Goal: Task Accomplishment & Management: Complete application form

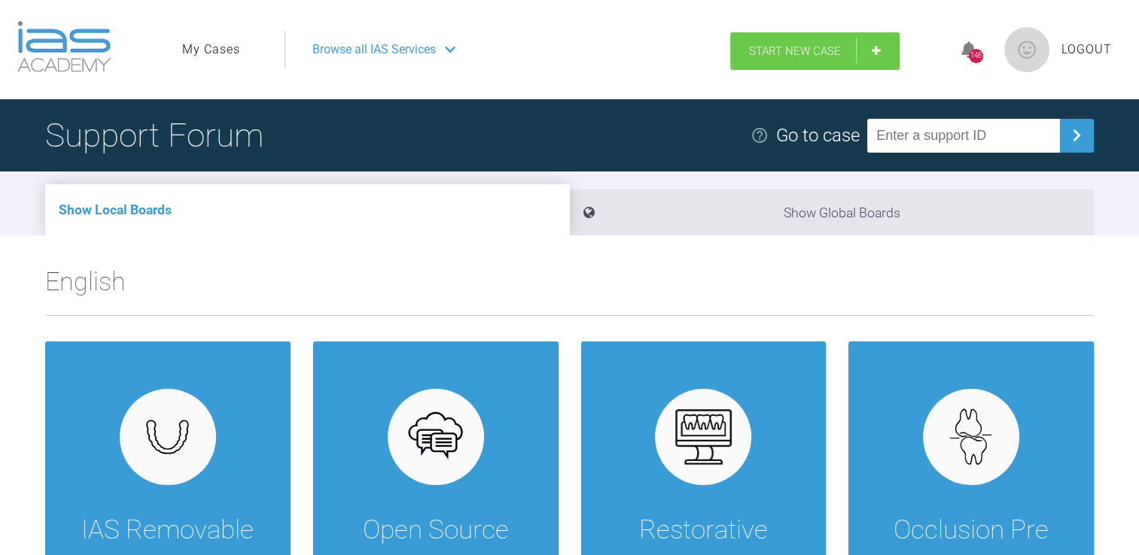
click at [764, 40] on link "Start New Case" at bounding box center [814, 51] width 169 height 38
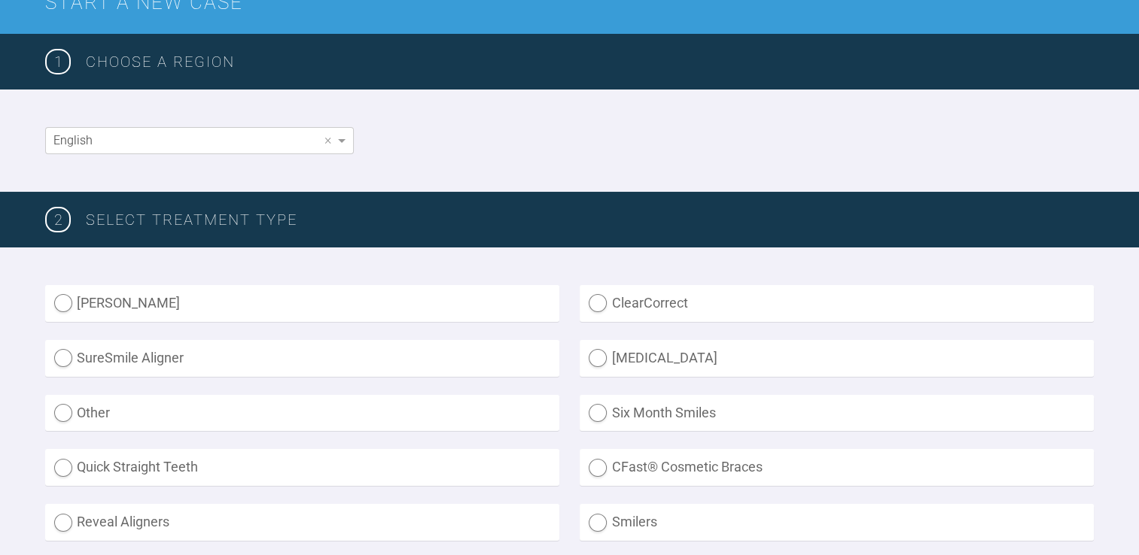
scroll to position [301, 0]
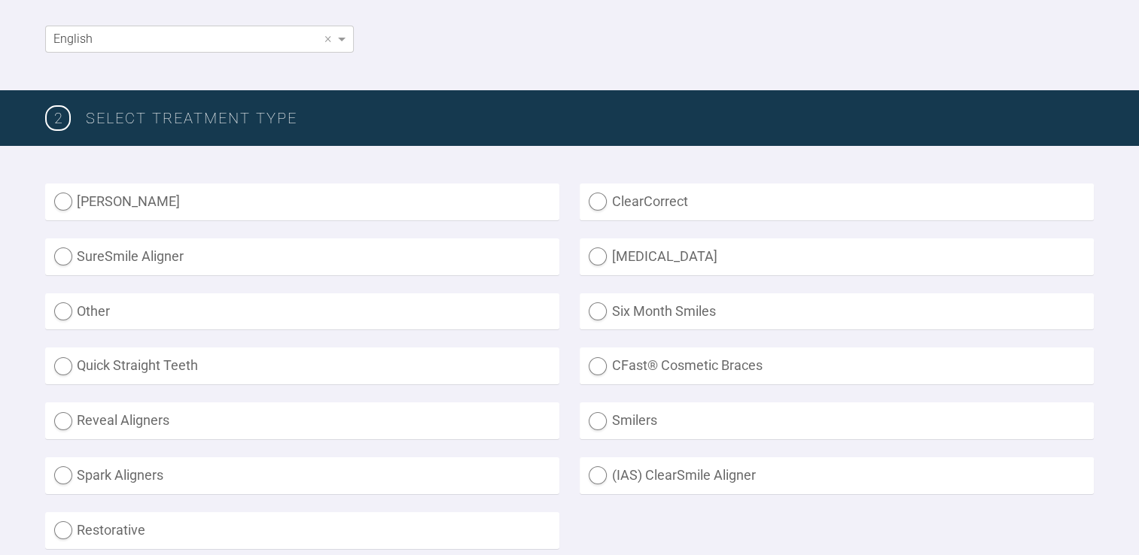
click at [649, 473] on label "(IAS) ClearSmile Aligner" at bounding box center [836, 476] width 514 height 37
radio Aligner "true"
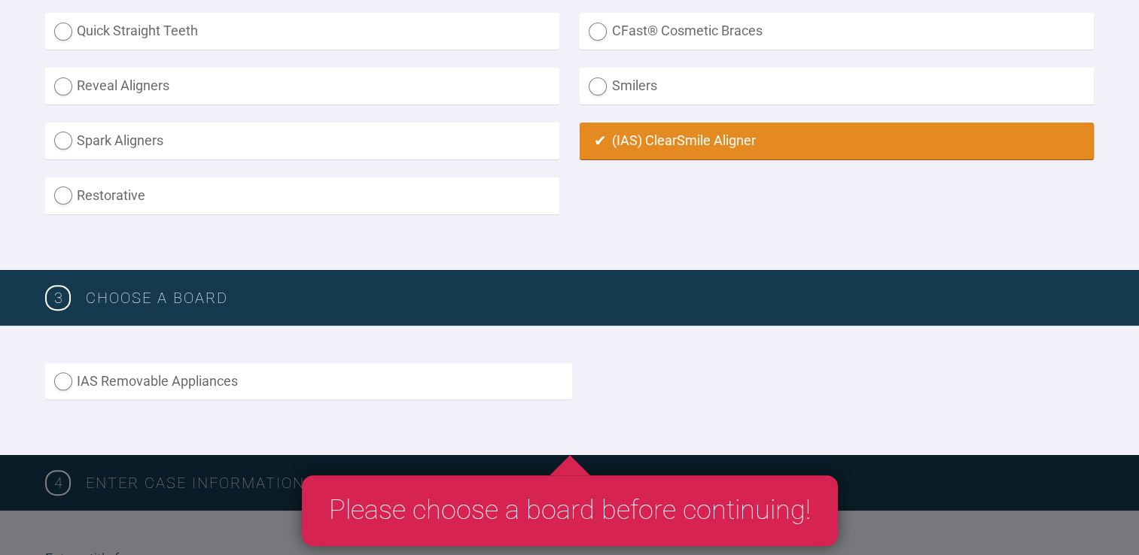
scroll to position [677, 0]
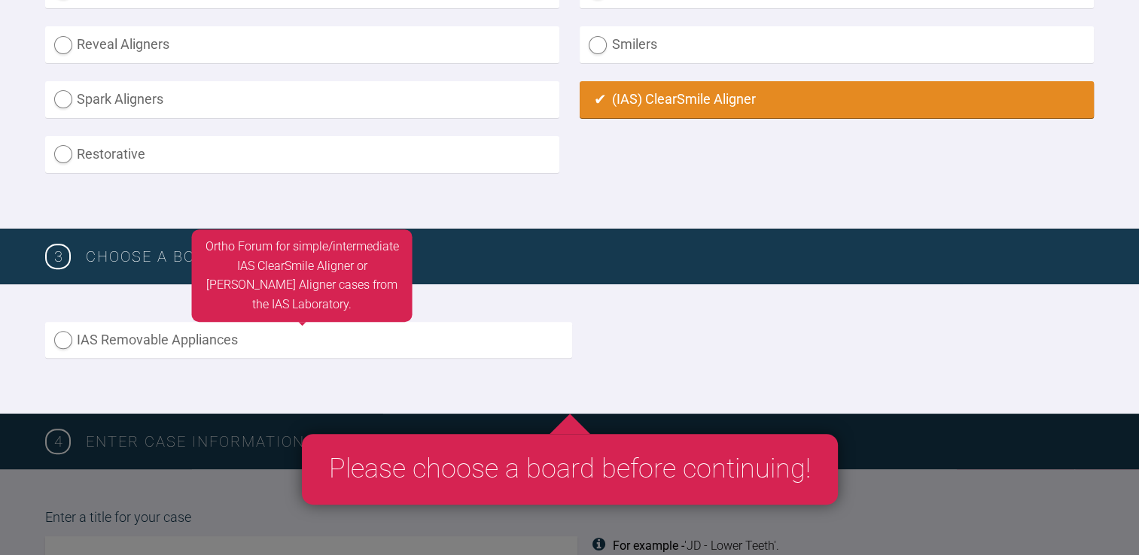
click at [234, 334] on label "IAS Removable Appliances" at bounding box center [308, 340] width 527 height 37
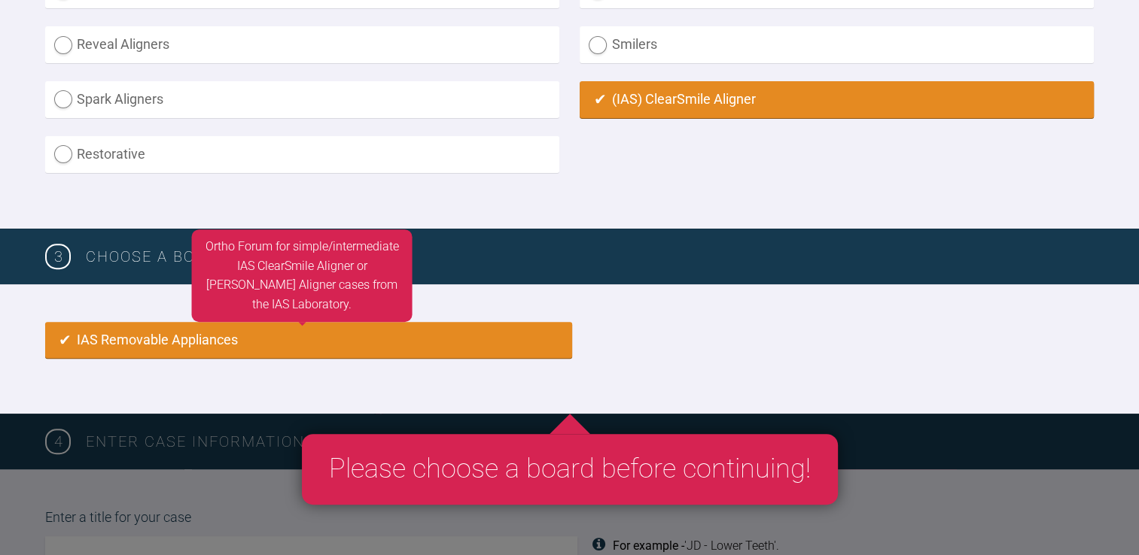
radio input "true"
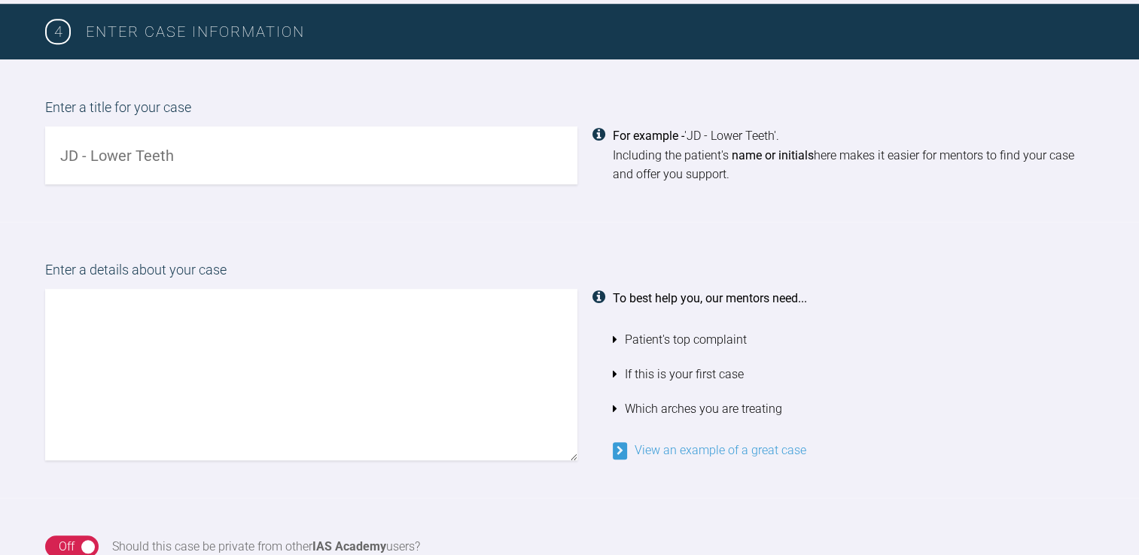
scroll to position [1075, 0]
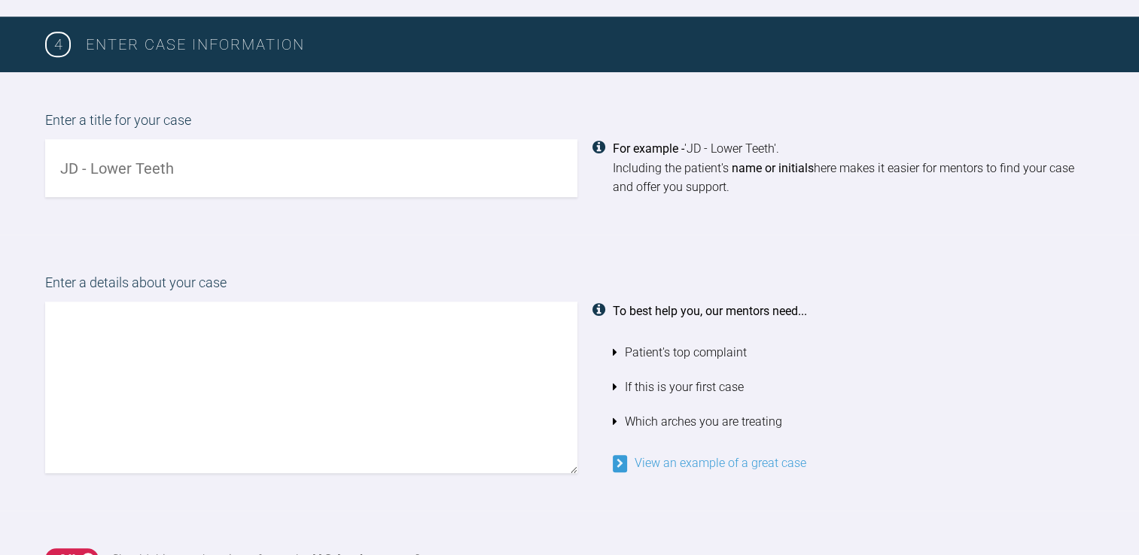
click at [331, 189] on input "text" at bounding box center [311, 168] width 532 height 58
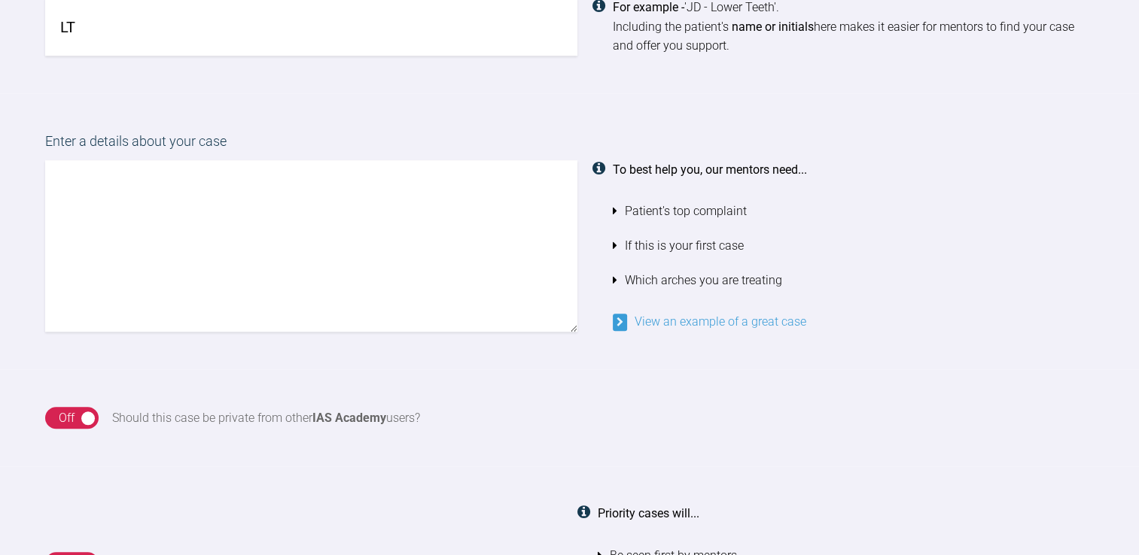
scroll to position [1225, 0]
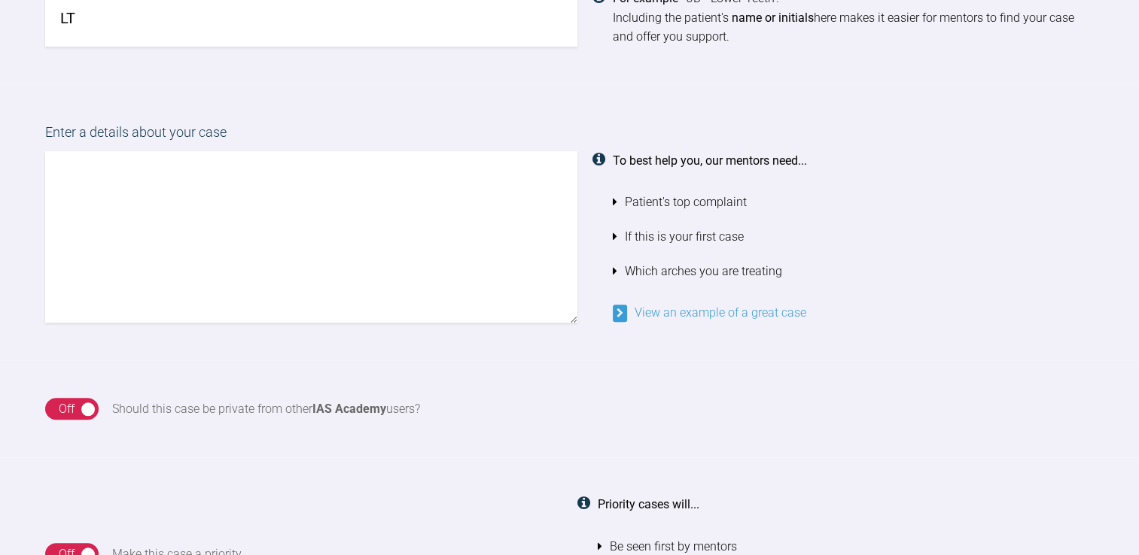
type input "LT"
click at [396, 242] on textarea at bounding box center [311, 237] width 532 height 172
type textarea "O"
type textarea "P"
click at [122, 176] on textarea "A [MEDICAL_DATA] ortho case" at bounding box center [311, 237] width 532 height 172
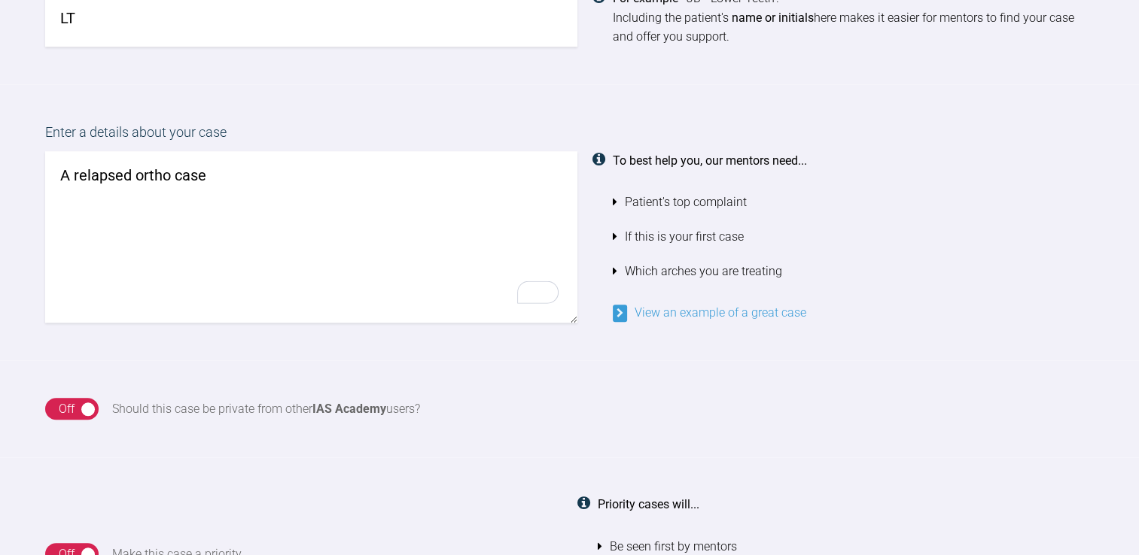
click at [245, 167] on textarea "A relapsed ortho case" at bounding box center [311, 237] width 532 height 172
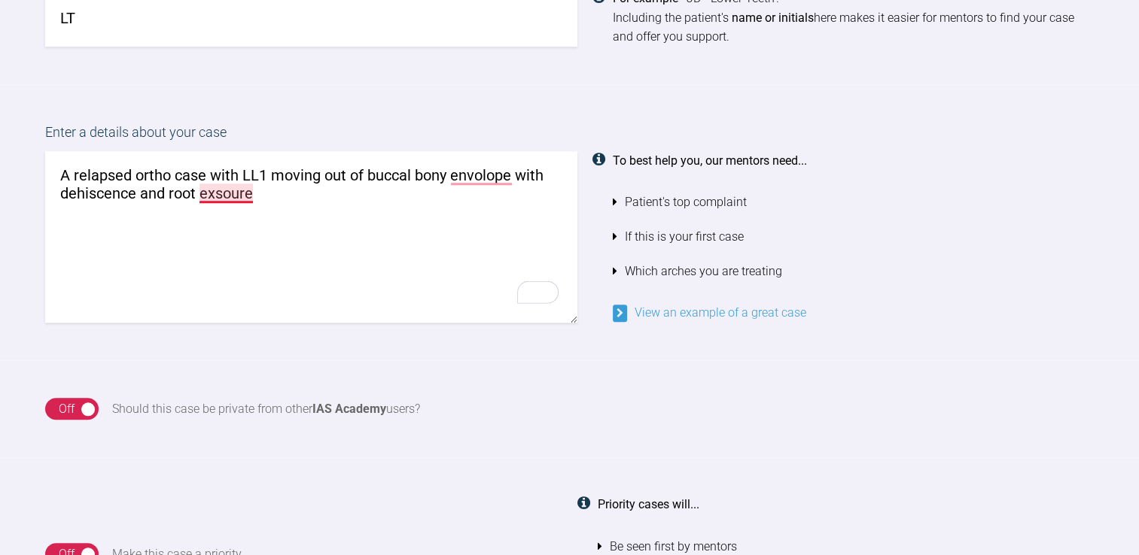
click at [247, 193] on textarea "A relapsed ortho case with LL1 moving out of buccal bony envolope with dehiscen…" at bounding box center [311, 237] width 532 height 172
click at [482, 170] on textarea "A relapsed ortho case with LL1 moving out of buccal bony envolope with dehiscen…" at bounding box center [311, 237] width 532 height 172
click at [353, 184] on textarea "A relapsed ortho case with LL1 moving out of buccal bony envelope with dehiscen…" at bounding box center [311, 237] width 532 height 172
click at [518, 171] on textarea "A relapsed ortho case with LL1 moving out of buccal bony envelope with dehiscen…" at bounding box center [311, 237] width 532 height 172
click at [403, 169] on textarea "A relapsed ortho case with LL1 moving out of buccal bony envelope with dehiscen…" at bounding box center [311, 237] width 532 height 172
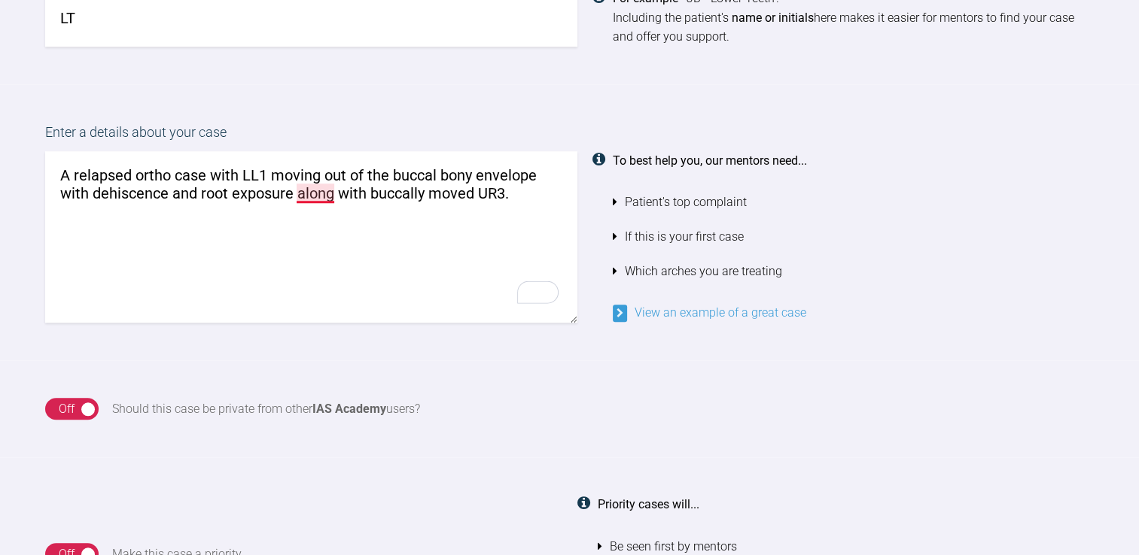
click at [325, 198] on textarea "A relapsed ortho case with LL1 moving out of the buccal bony envelope with dehi…" at bounding box center [311, 237] width 532 height 172
click at [531, 189] on textarea "A relapsed ortho case with LL1 moving out of the buccal bony envelope with dehi…" at bounding box center [311, 237] width 532 height 172
paste textarea "Class I skeletal relationship, obtuse nasolabial angle with past ortho t/t and …"
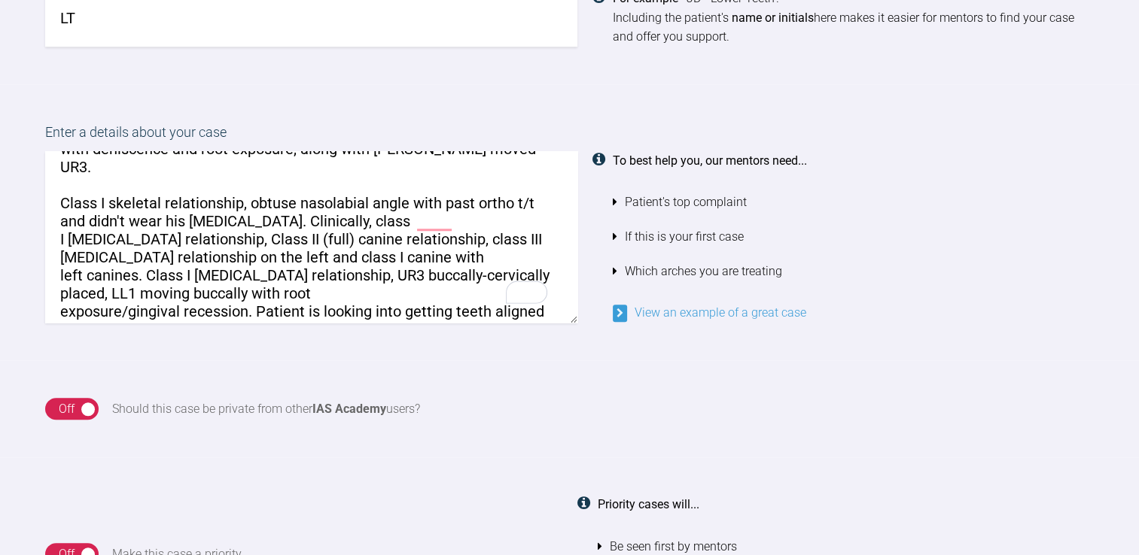
scroll to position [0, 0]
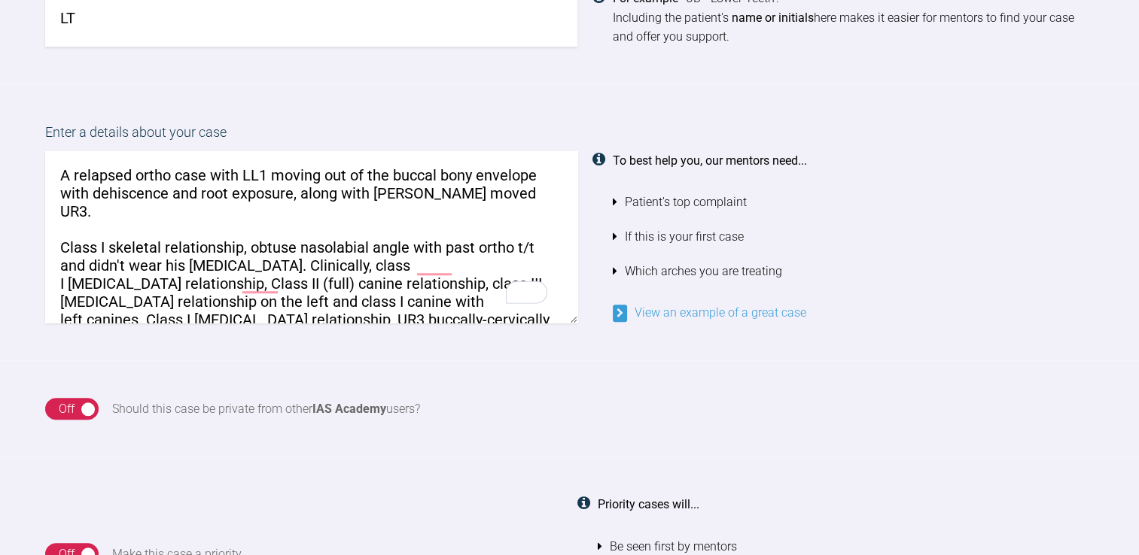
click at [72, 214] on textarea "A relapsed ortho case with LL1 moving out of the buccal bony envelope with dehi…" at bounding box center [311, 237] width 532 height 172
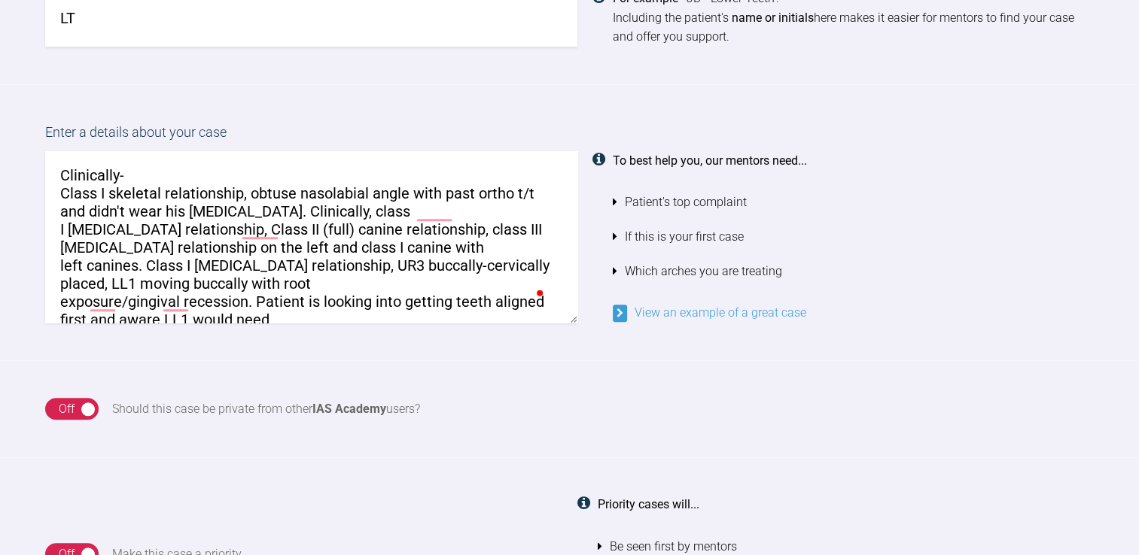
scroll to position [75, 0]
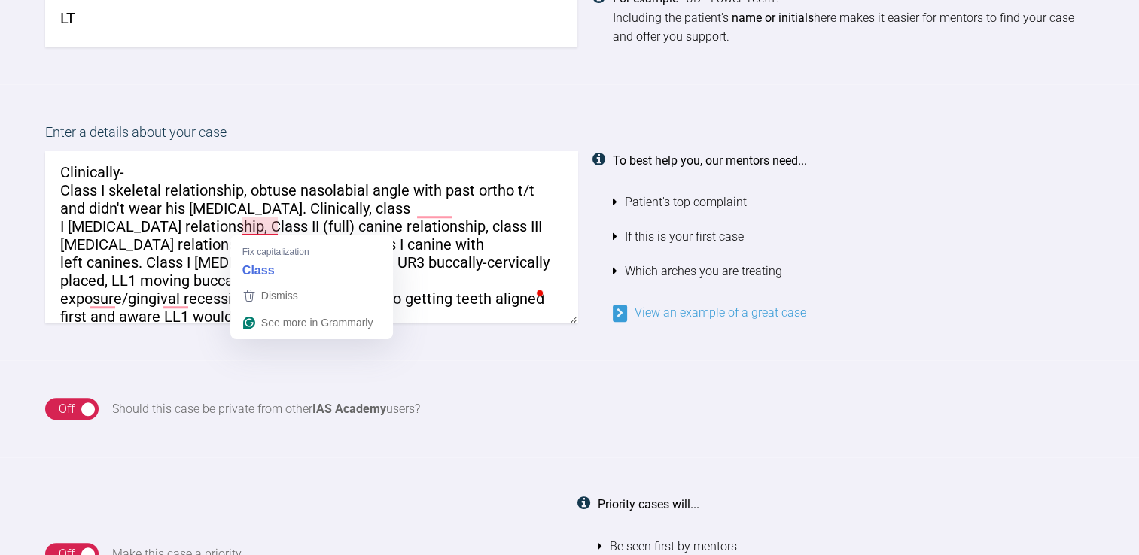
click at [256, 223] on textarea "A relapsed ortho case with LL1 moving out of the buccal bony envelope with dehi…" at bounding box center [311, 237] width 532 height 172
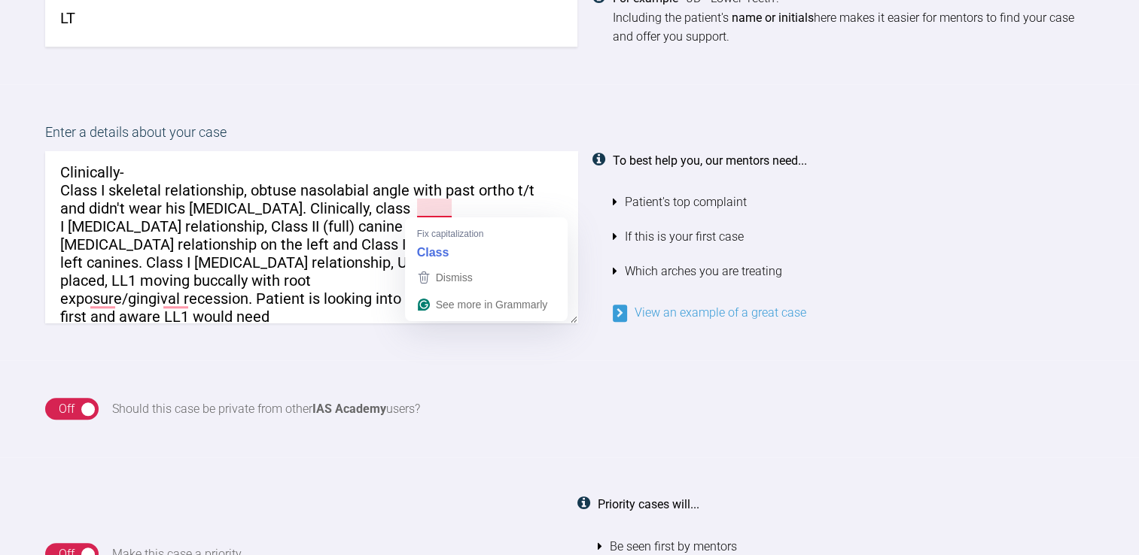
click at [430, 201] on textarea "A relapsed ortho case with LL1 moving out of the buccal bony envelope with dehi…" at bounding box center [311, 237] width 532 height 172
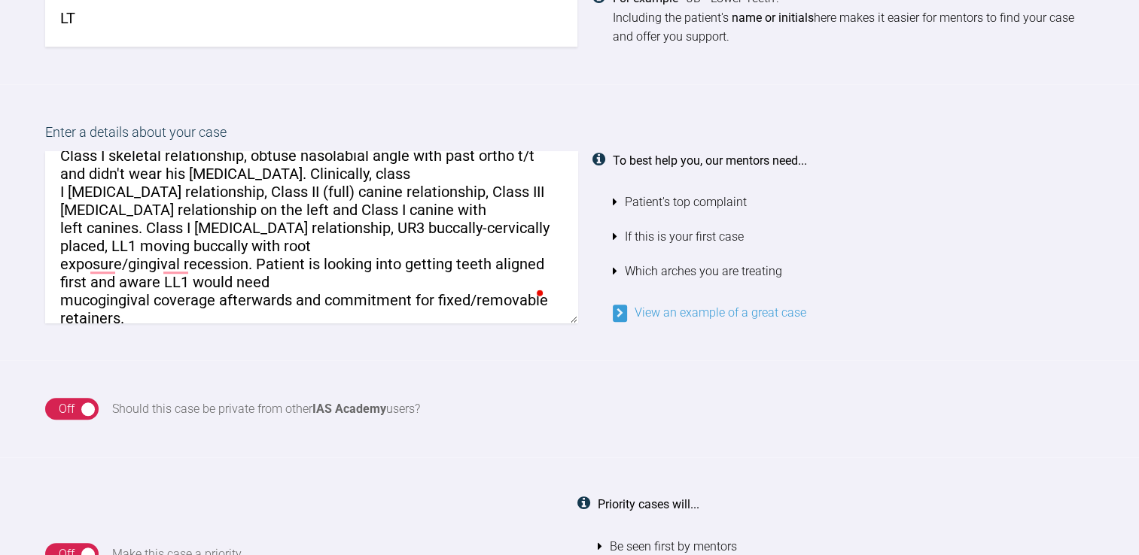
scroll to position [111, 0]
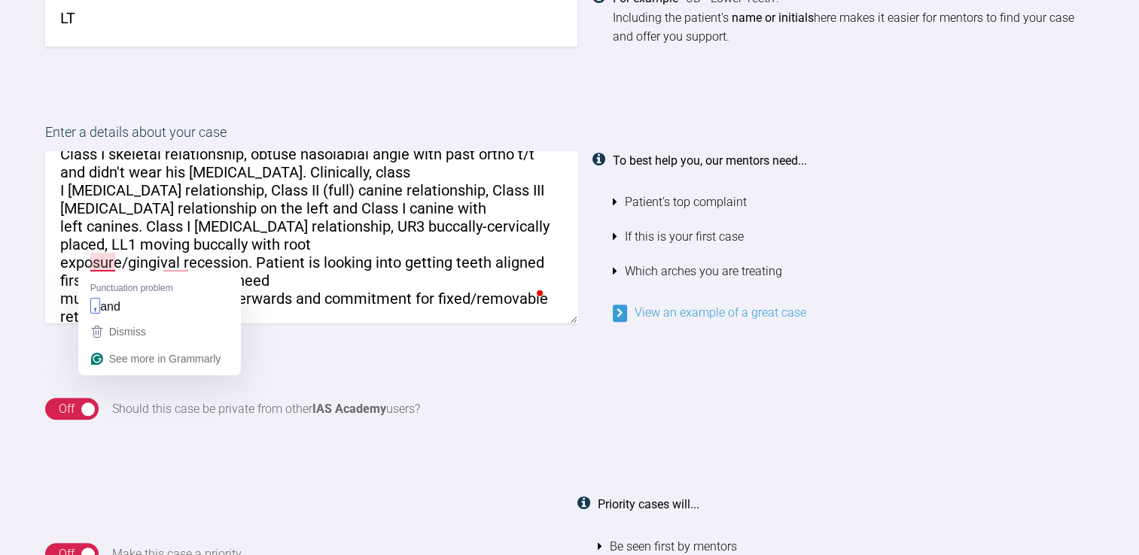
click at [103, 263] on textarea "A relapsed ortho case with LL1 moving out of the buccal bony envelope with dehi…" at bounding box center [311, 237] width 532 height 172
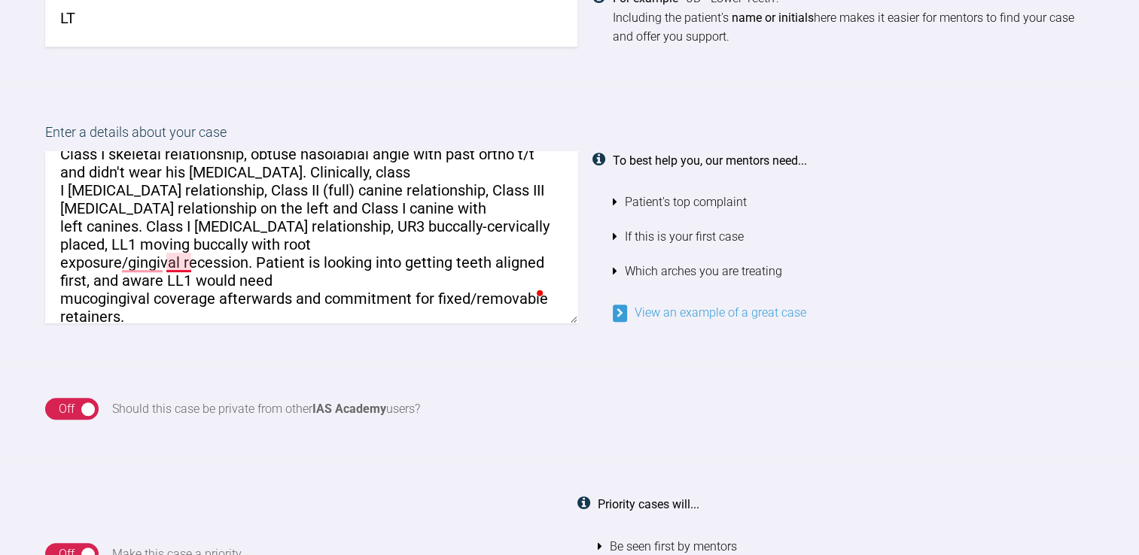
click at [187, 260] on textarea "A relapsed ortho case with LL1 moving out of the buccal bony envelope with dehi…" at bounding box center [311, 237] width 532 height 172
click at [137, 251] on textarea "A relapsed ortho case with LL1 moving out of the buccal bony envelope with dehi…" at bounding box center [311, 237] width 532 height 172
click at [323, 264] on textarea "A relapsed ortho case with LL1 moving out of the buccal bony envelope with dehi…" at bounding box center [311, 237] width 532 height 172
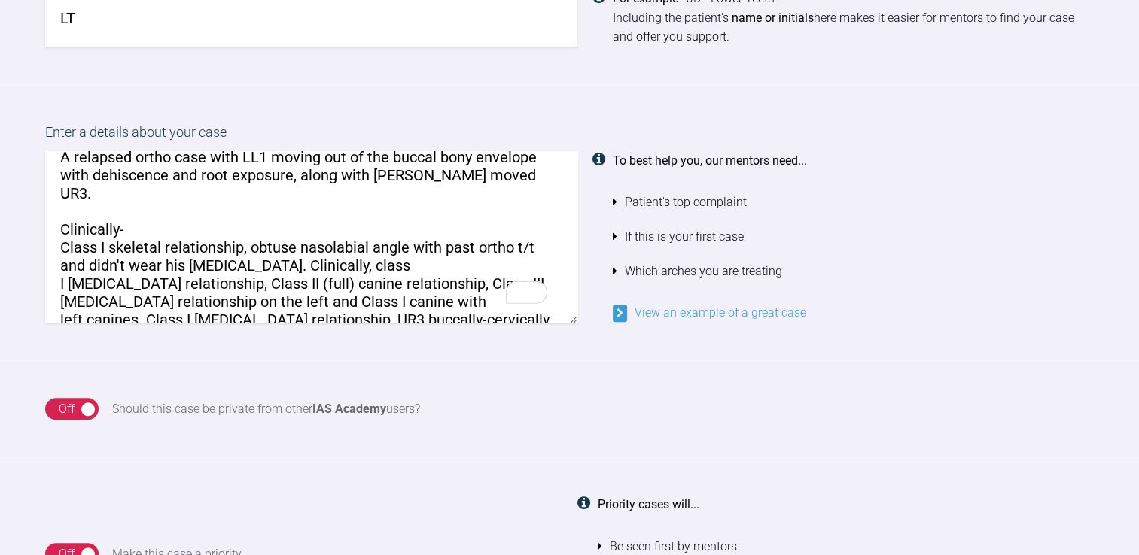
scroll to position [0, 0]
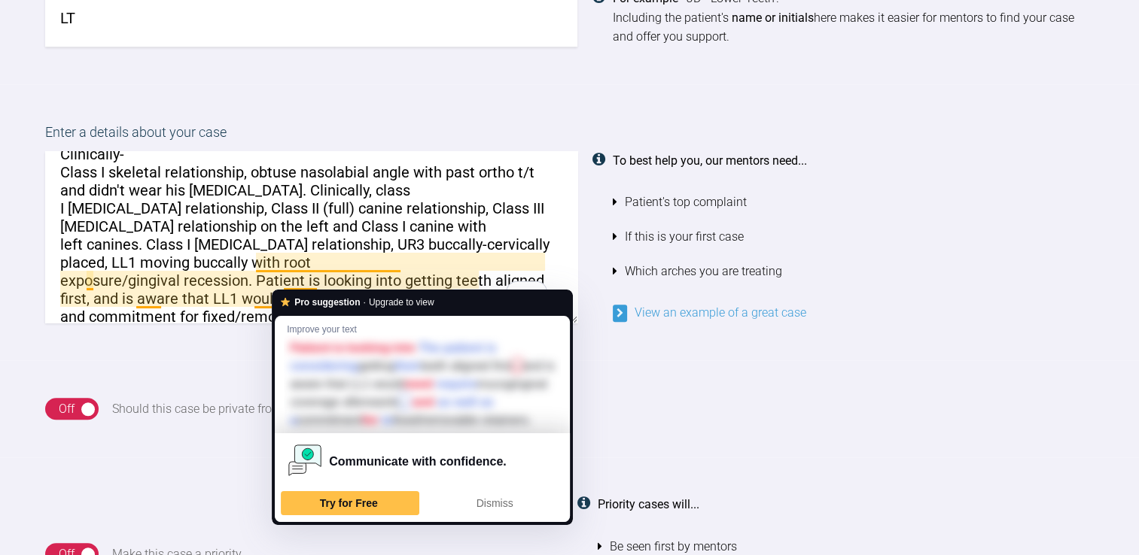
click at [278, 241] on textarea "A relapsed ortho case with LL1 moving out of the buccal bony envelope with dehi…" at bounding box center [311, 237] width 532 height 172
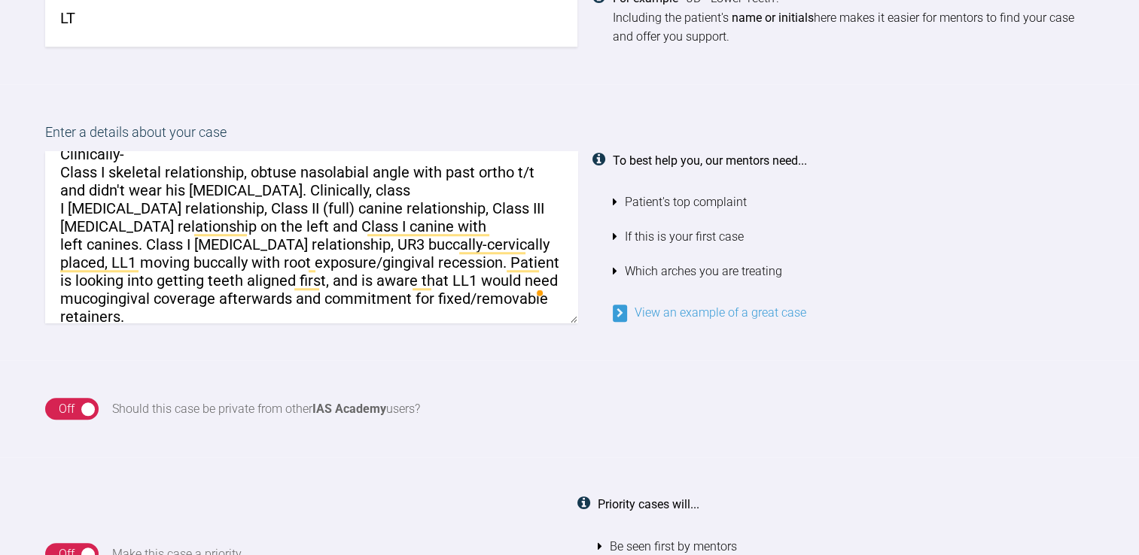
click at [367, 206] on textarea "A relapsed ortho case with LL1 moving out of the buccal bony envelope with dehi…" at bounding box center [311, 237] width 532 height 172
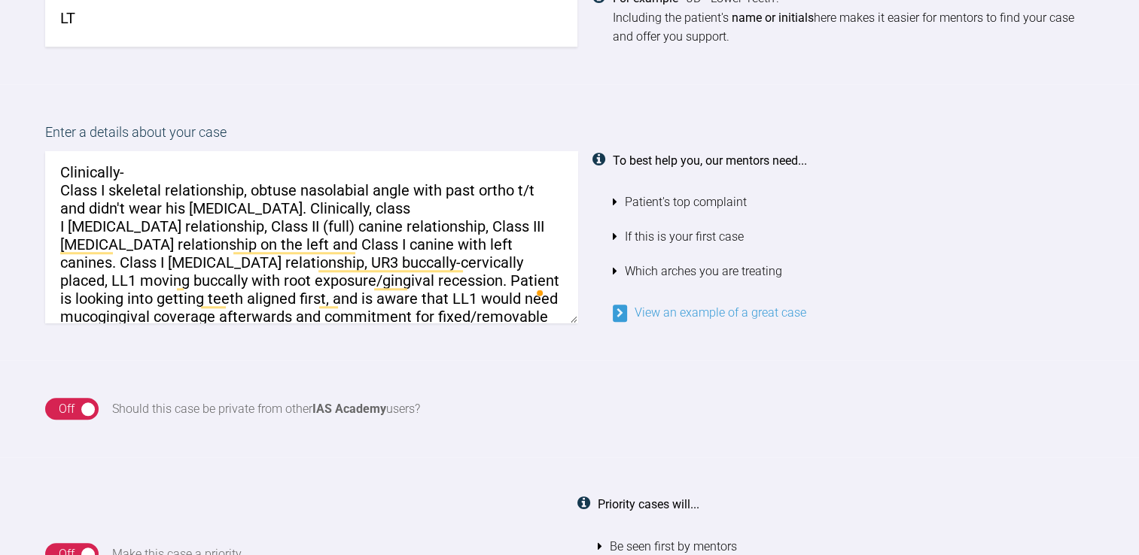
click at [366, 188] on textarea "A relapsed ortho case with LL1 moving out of the buccal bony envelope with dehi…" at bounding box center [311, 237] width 532 height 172
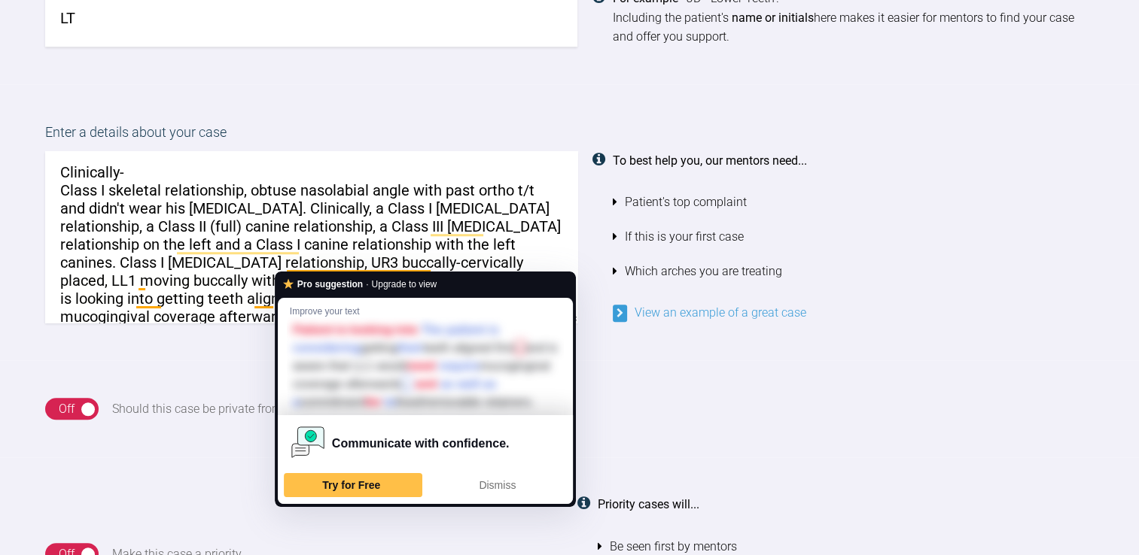
click at [322, 233] on textarea "A relapsed ortho case with LL1 moving out of the buccal bony envelope with dehi…" at bounding box center [311, 237] width 532 height 172
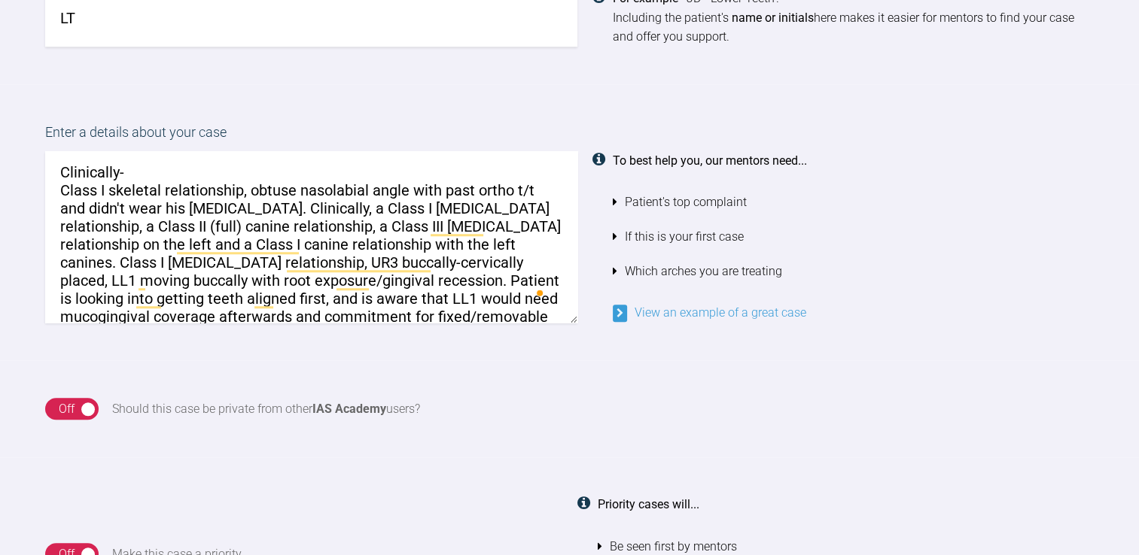
click at [290, 258] on textarea "A relapsed ortho case with LL1 moving out of the buccal bony envelope with dehi…" at bounding box center [311, 237] width 532 height 172
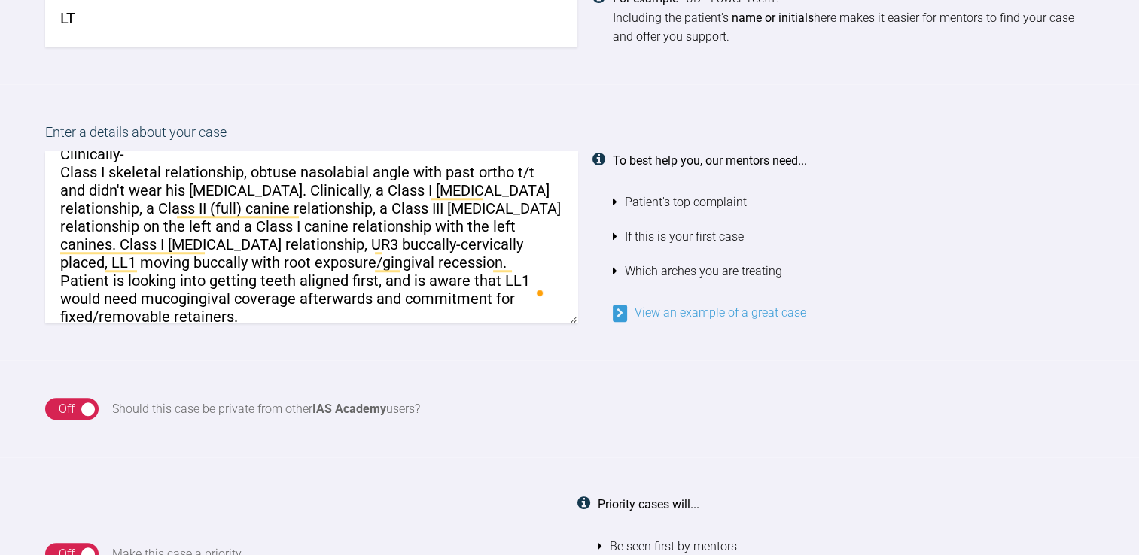
click at [465, 300] on textarea "A relapsed ortho case with LL1 moving out of the buccal bony envelope with dehi…" at bounding box center [311, 237] width 532 height 172
click at [280, 243] on textarea "A relapsed ortho case with LL1 moving out of the buccal bony envelope with dehi…" at bounding box center [311, 237] width 532 height 172
click at [281, 243] on textarea "A relapsed ortho case with LL1 moving out of the buccal bony envelope with dehi…" at bounding box center [311, 237] width 532 height 172
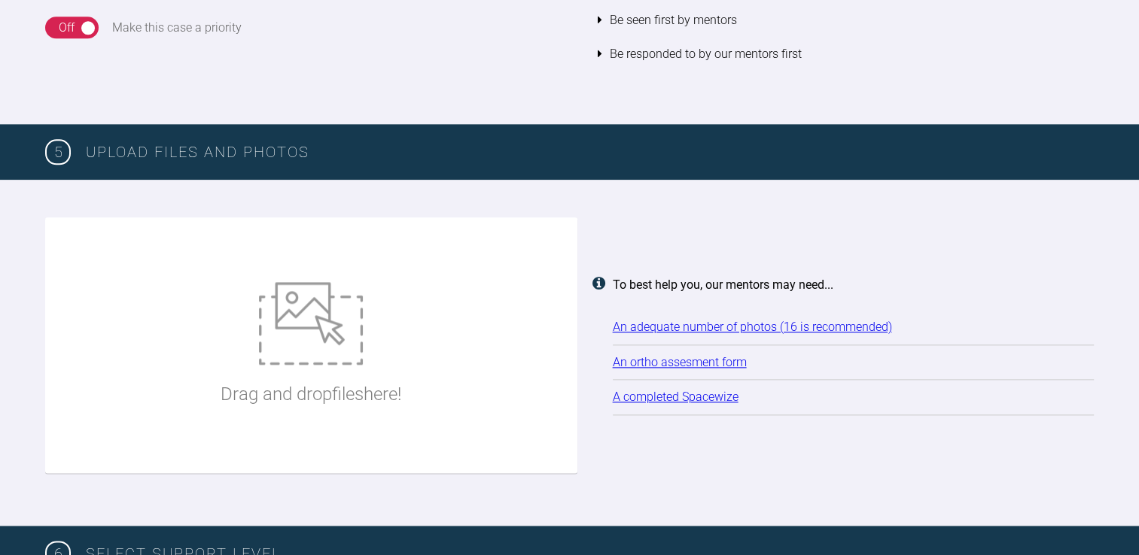
type textarea "A relapsed ortho case with LL1 moving out of the buccal bony envelope with dehi…"
click at [298, 316] on img at bounding box center [311, 323] width 104 height 83
type input "C:\fakepath\[DATE] - Spacewize capture.png"
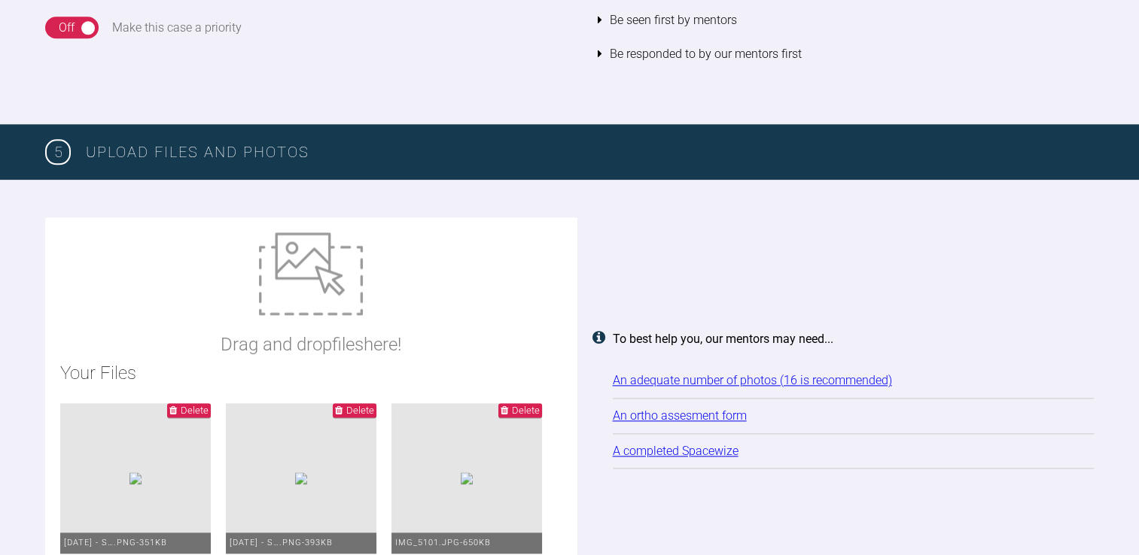
click at [353, 297] on img at bounding box center [311, 274] width 104 height 83
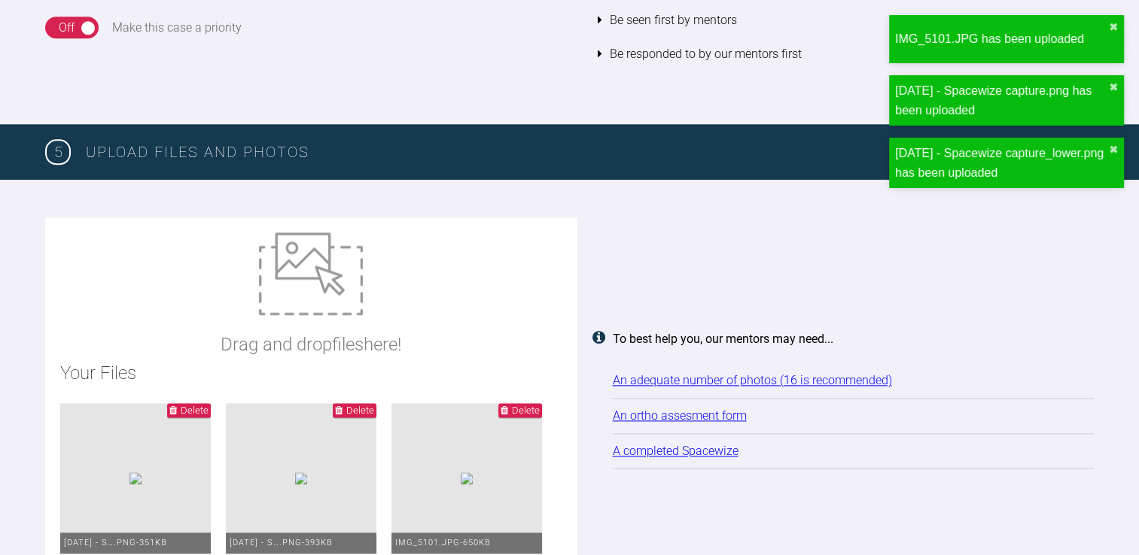
type input "C:\fakepath\IMG_5103.JPG"
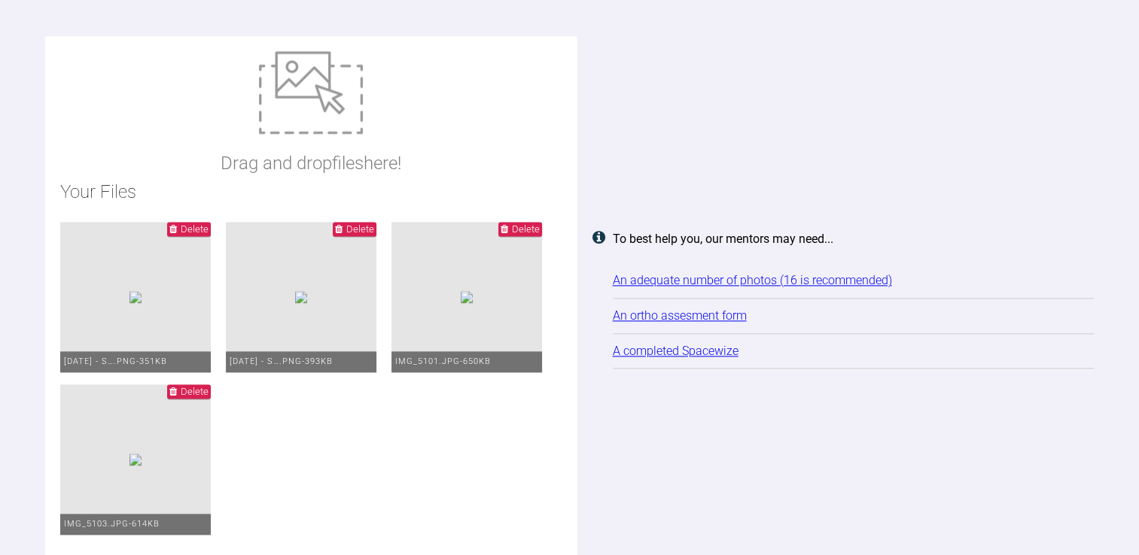
scroll to position [1902, 0]
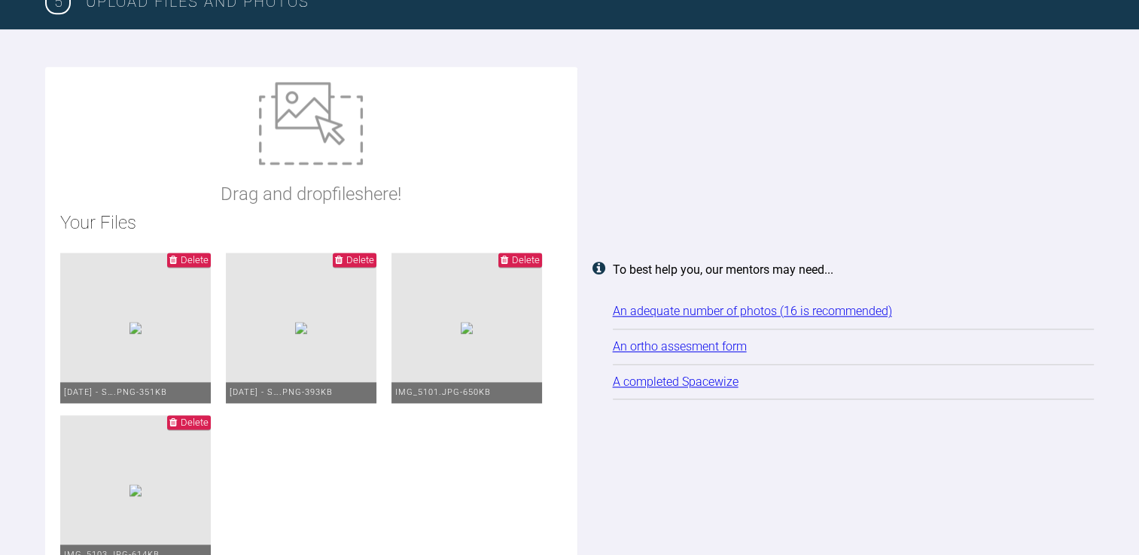
click at [424, 102] on div "Drag and drop files here! Your Files Delete [DATE] - S….png - 351KB Delete [DAT…" at bounding box center [311, 330] width 532 height 526
type input "C:\fakepath\IMG_5106.JPG"
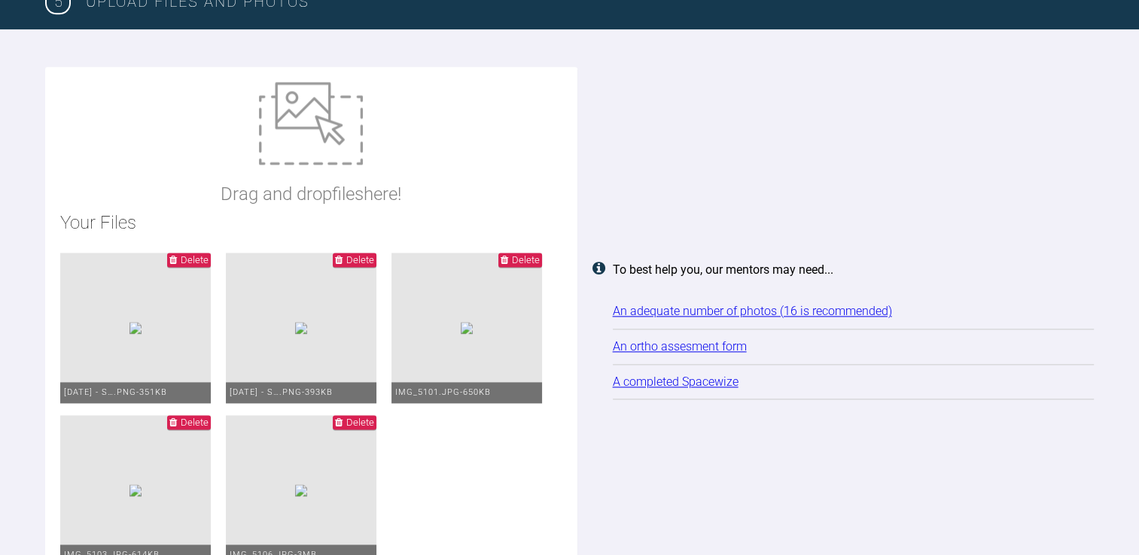
click at [300, 141] on img at bounding box center [311, 123] width 104 height 83
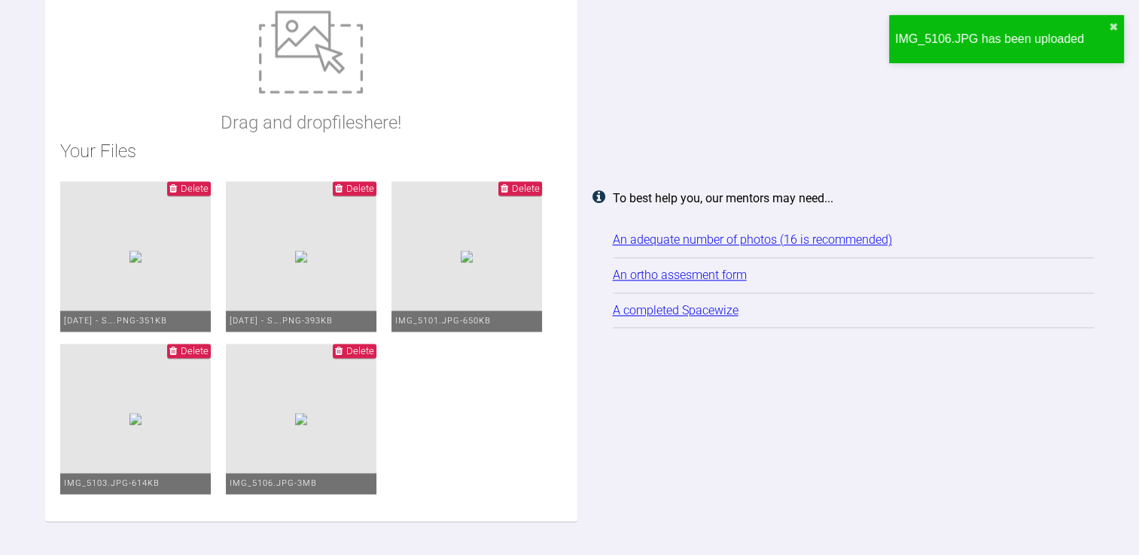
scroll to position [1978, 0]
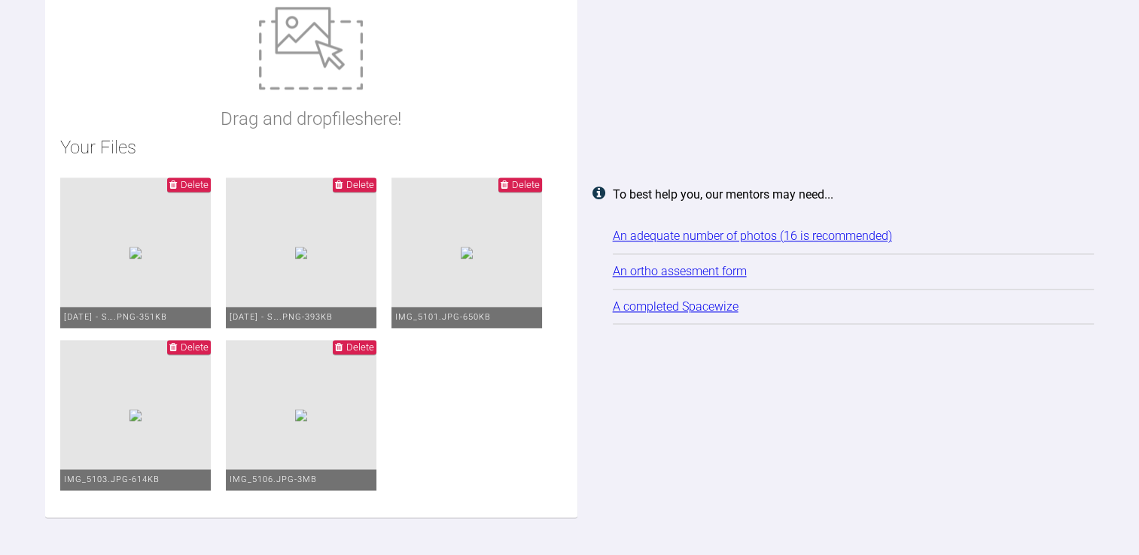
type input "C:\fakepath\IMG_5108.JPG"
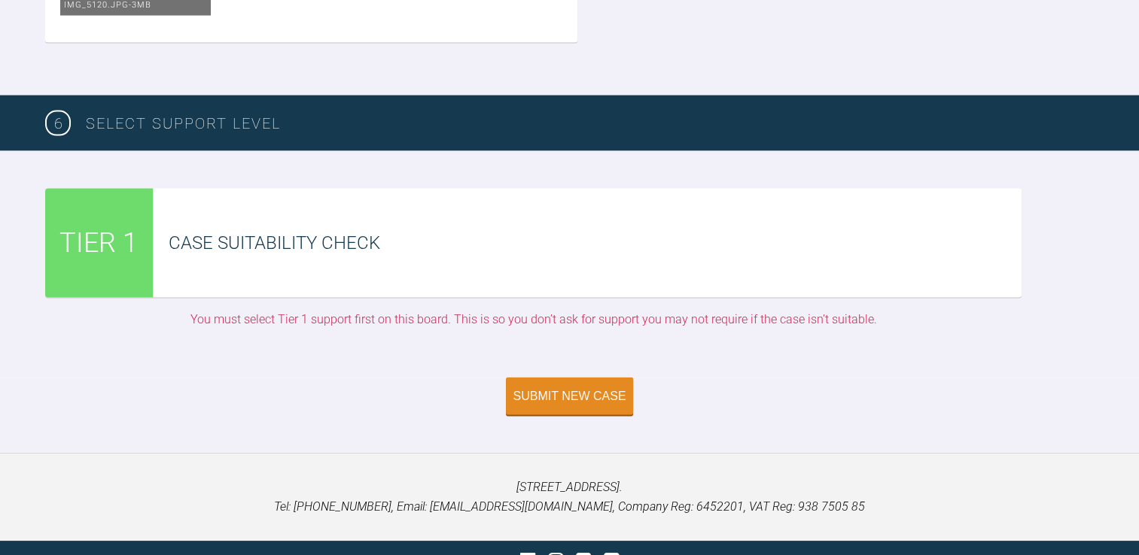
scroll to position [3106, 0]
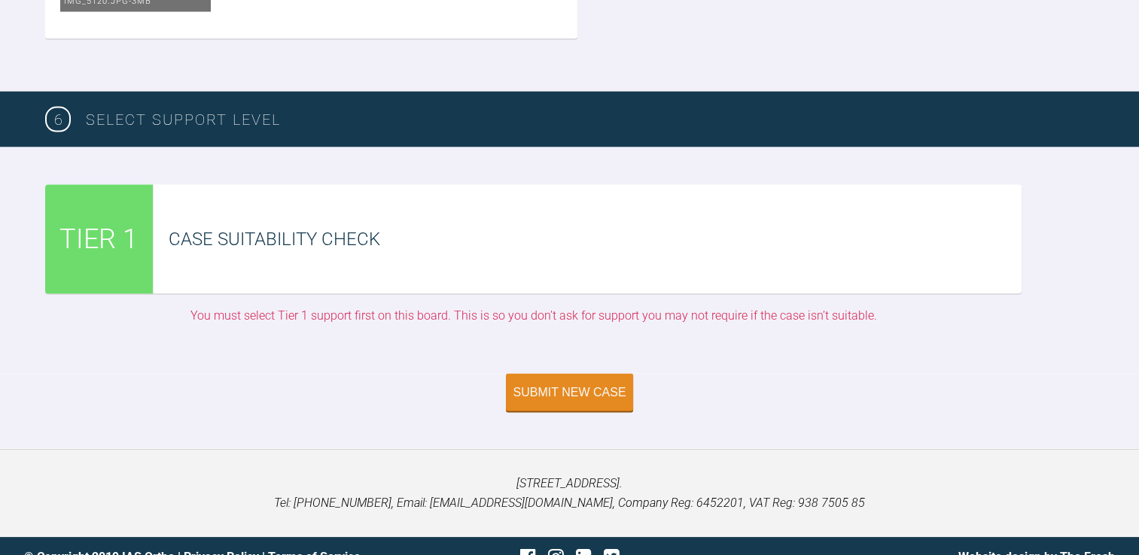
type input "C:\fakepath\IMG_5121.JPG"
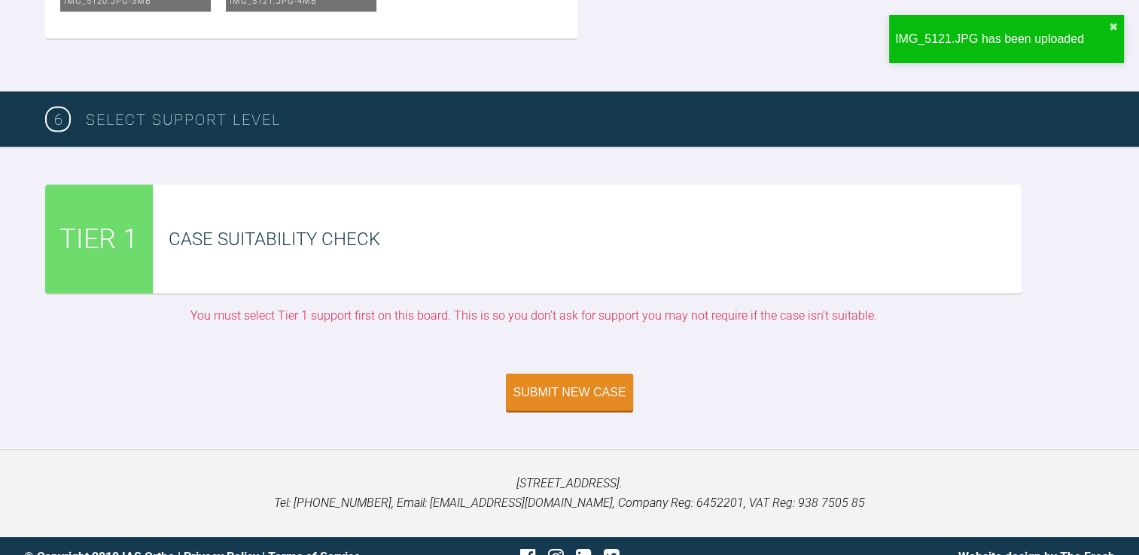
type input "C:\fakepath\[PERSON_NAME].pdf"
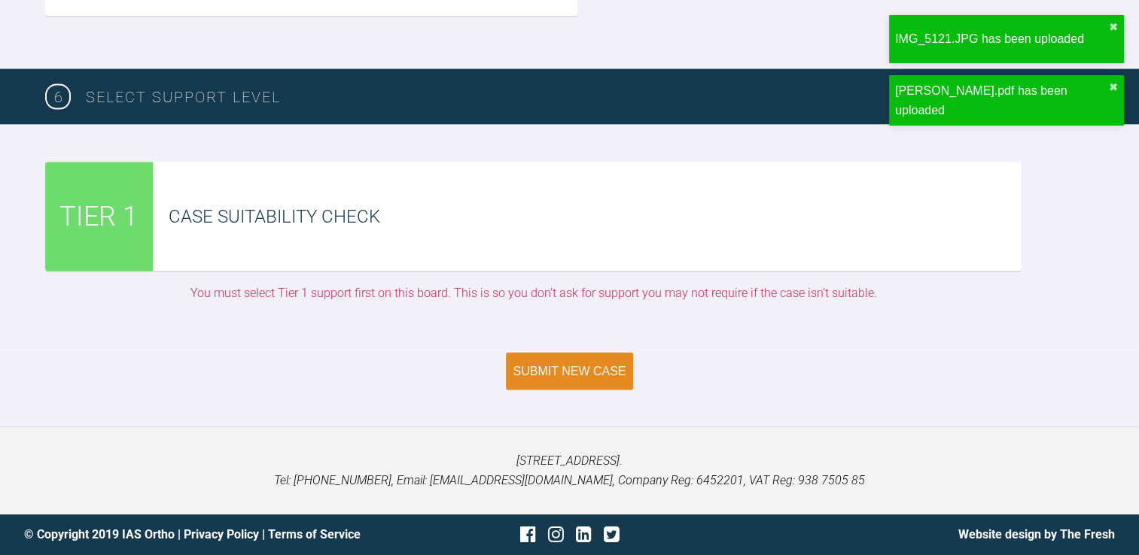
scroll to position [3613, 0]
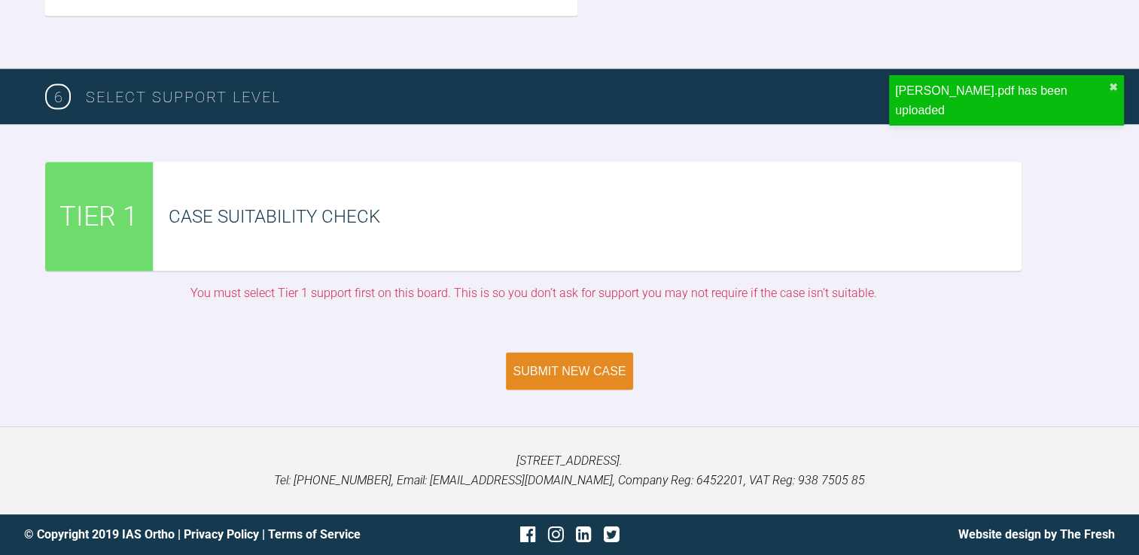
click at [589, 363] on button "Submit New Case" at bounding box center [570, 372] width 128 height 38
